Goal: Book appointment/travel/reservation

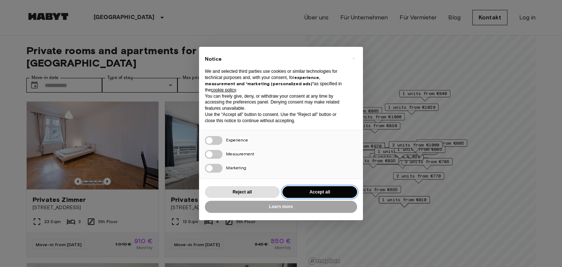
click at [317, 190] on button "Accept all" at bounding box center [319, 192] width 75 height 12
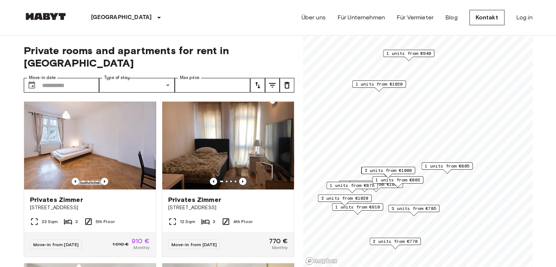
click at [416, 210] on span "3 units from €785" at bounding box center [414, 208] width 45 height 7
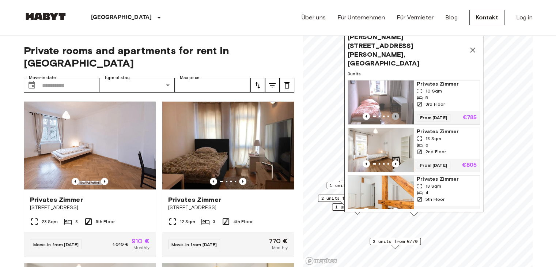
click at [395, 113] on icon "Previous image" at bounding box center [395, 116] width 7 height 7
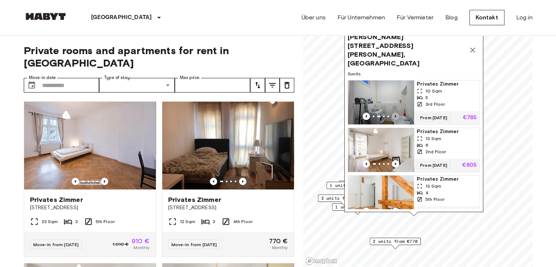
click at [395, 113] on icon "Previous image" at bounding box center [395, 116] width 7 height 7
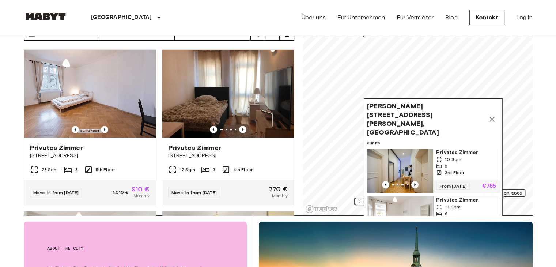
scroll to position [73, 0]
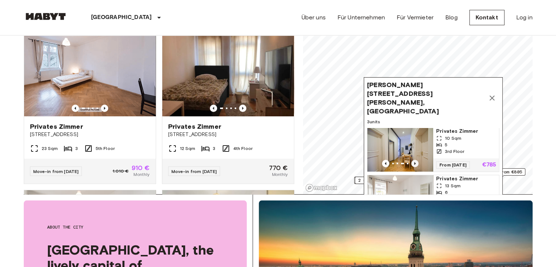
click at [415, 162] on icon "Previous image" at bounding box center [414, 163] width 1 height 3
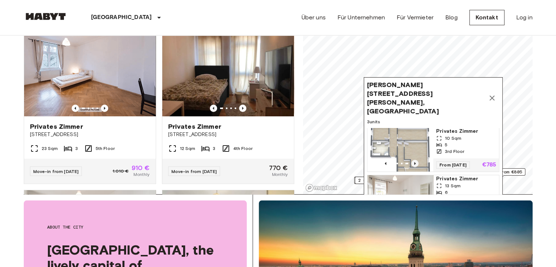
click at [415, 162] on icon "Previous image" at bounding box center [414, 163] width 1 height 3
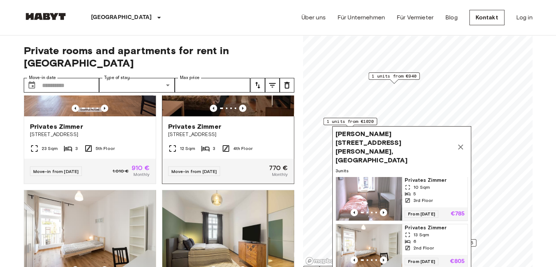
click at [264, 144] on div "12 Sqm 3 4th Floor" at bounding box center [228, 151] width 132 height 15
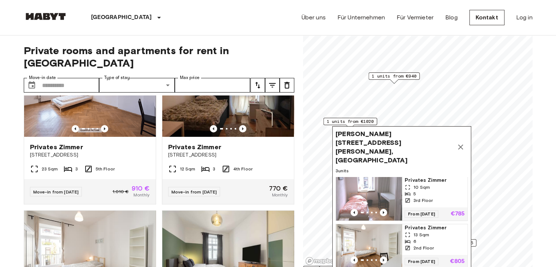
scroll to position [37, 0]
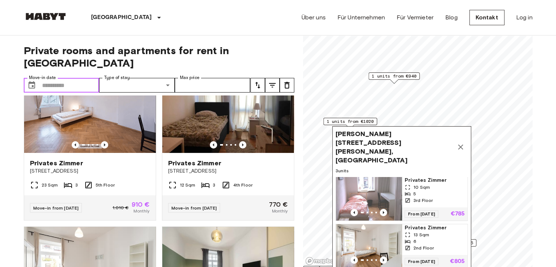
click at [75, 78] on input "Move-in date" at bounding box center [70, 85] width 57 height 15
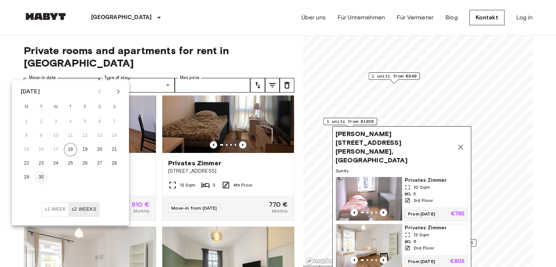
click at [36, 176] on button "30" at bounding box center [41, 177] width 13 height 13
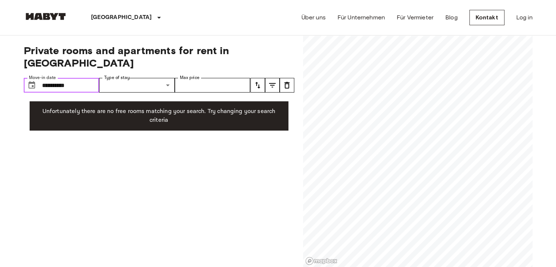
click at [63, 78] on input "**********" at bounding box center [70, 85] width 57 height 15
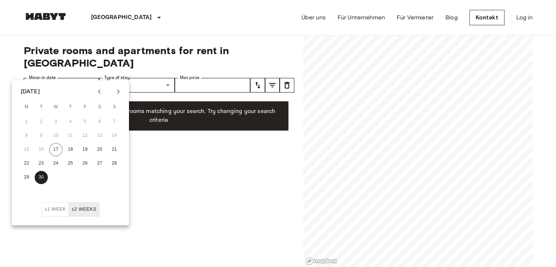
click at [117, 93] on icon "Next month" at bounding box center [118, 91] width 3 height 4
click at [60, 121] on button "1" at bounding box center [55, 121] width 13 height 13
type input "**********"
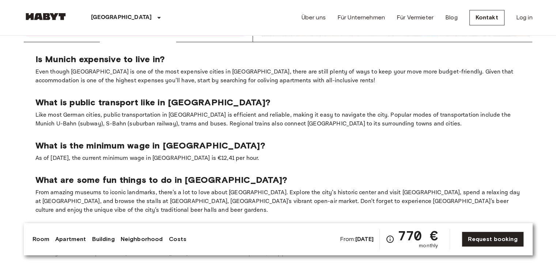
scroll to position [1244, 0]
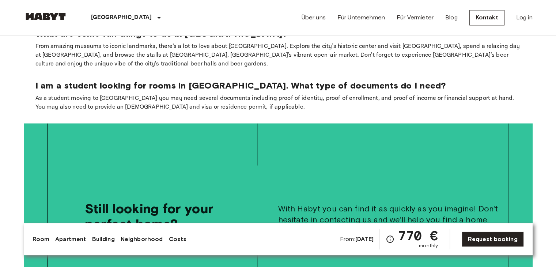
click at [105, 241] on link "Building" at bounding box center [103, 239] width 23 height 9
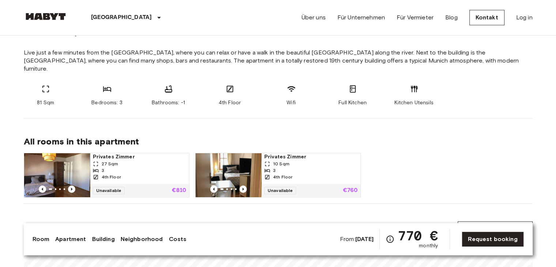
scroll to position [293, 0]
